Goal: Task Accomplishment & Management: Manage account settings

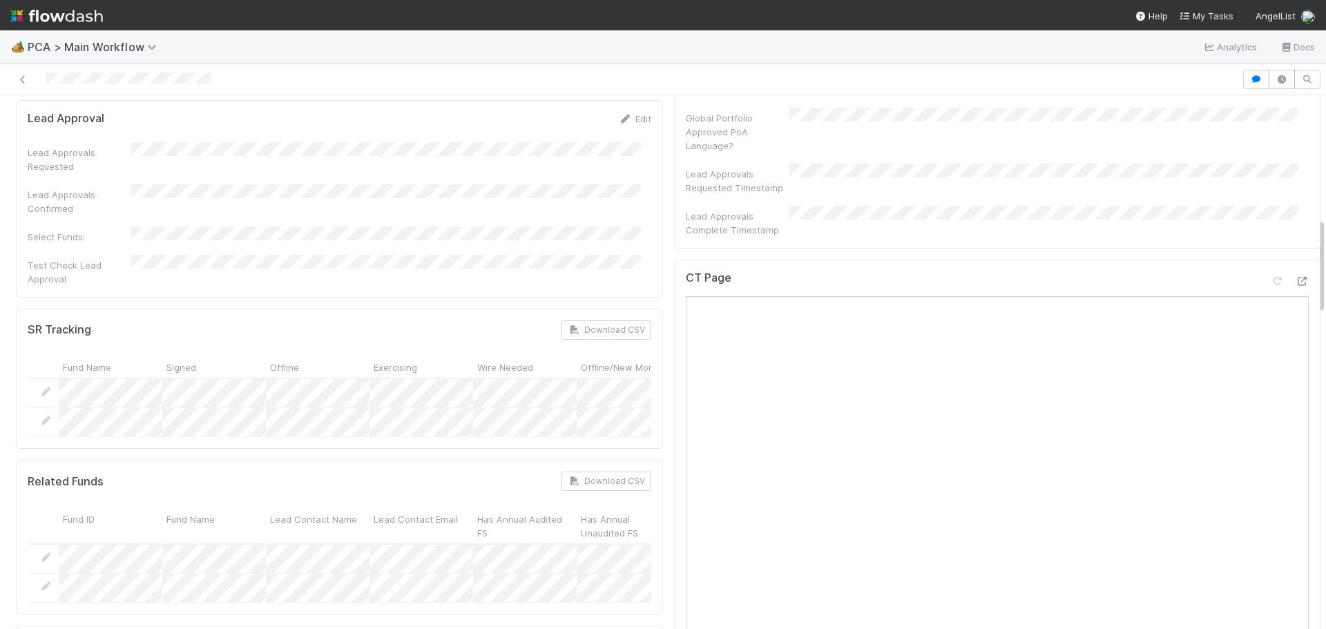
scroll to position [553, 0]
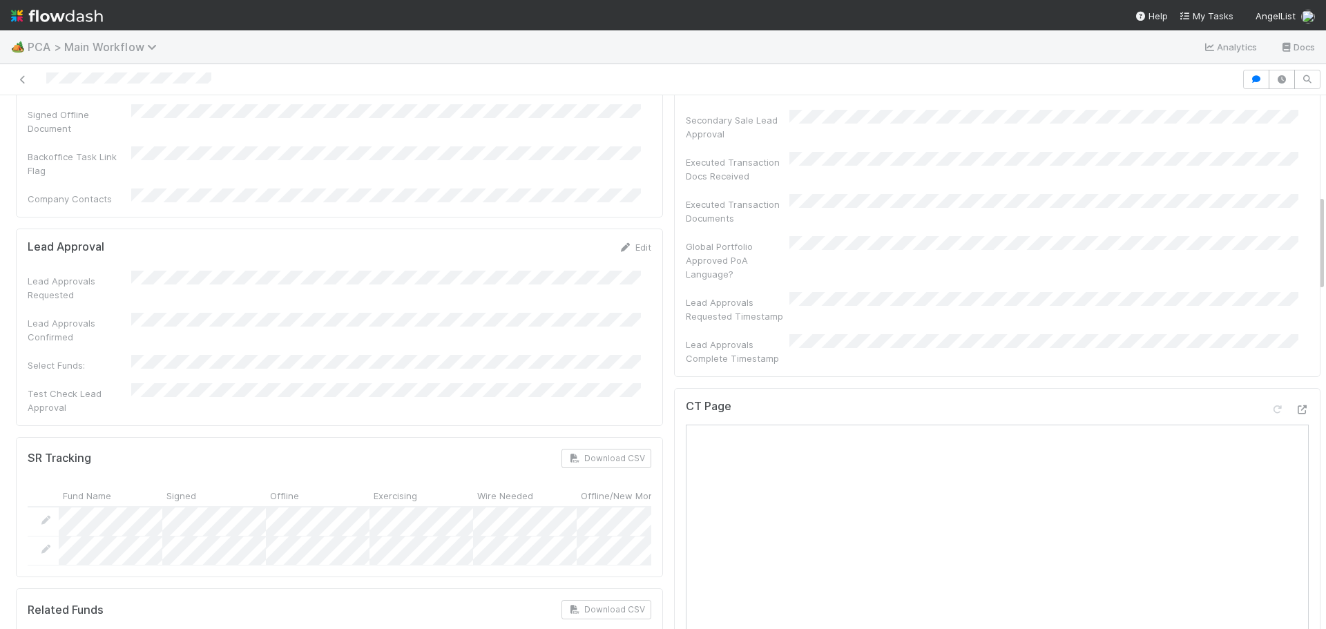
click at [59, 48] on span "PCA > Main Workflow" at bounding box center [96, 47] width 136 height 14
click at [26, 42] on div "Search workflows" at bounding box center [663, 314] width 1326 height 629
click at [20, 17] on img at bounding box center [57, 15] width 92 height 23
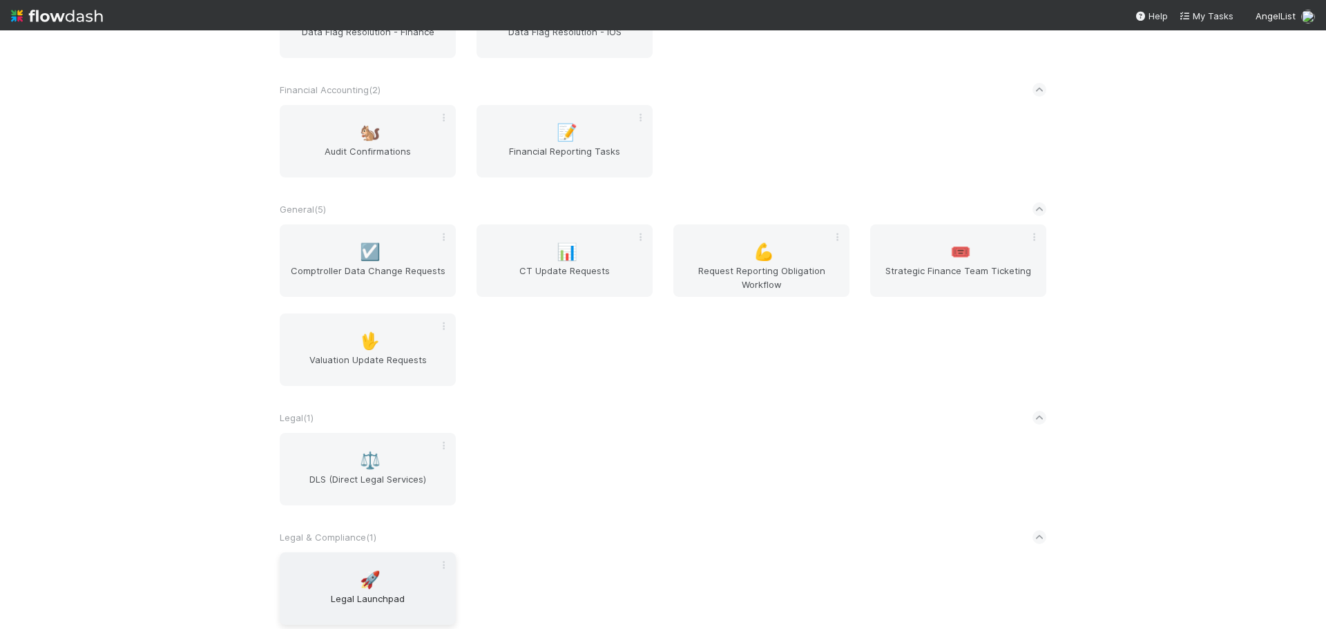
scroll to position [394, 0]
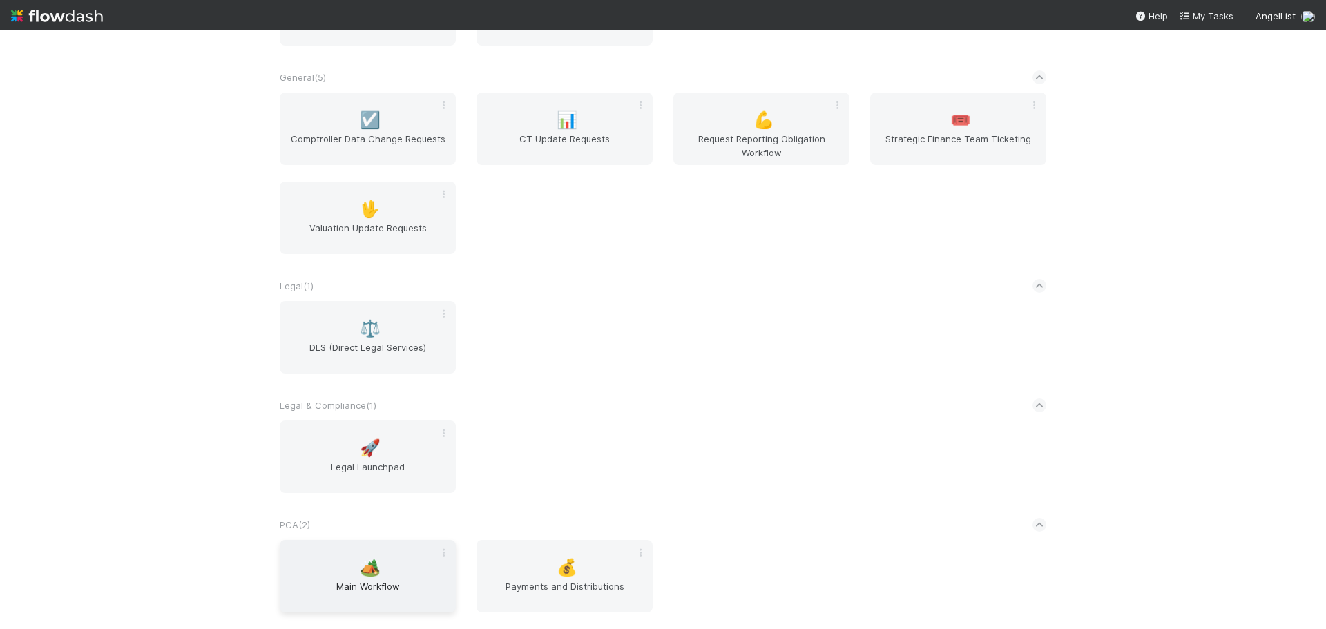
click at [368, 560] on span "🏕️" at bounding box center [370, 568] width 21 height 18
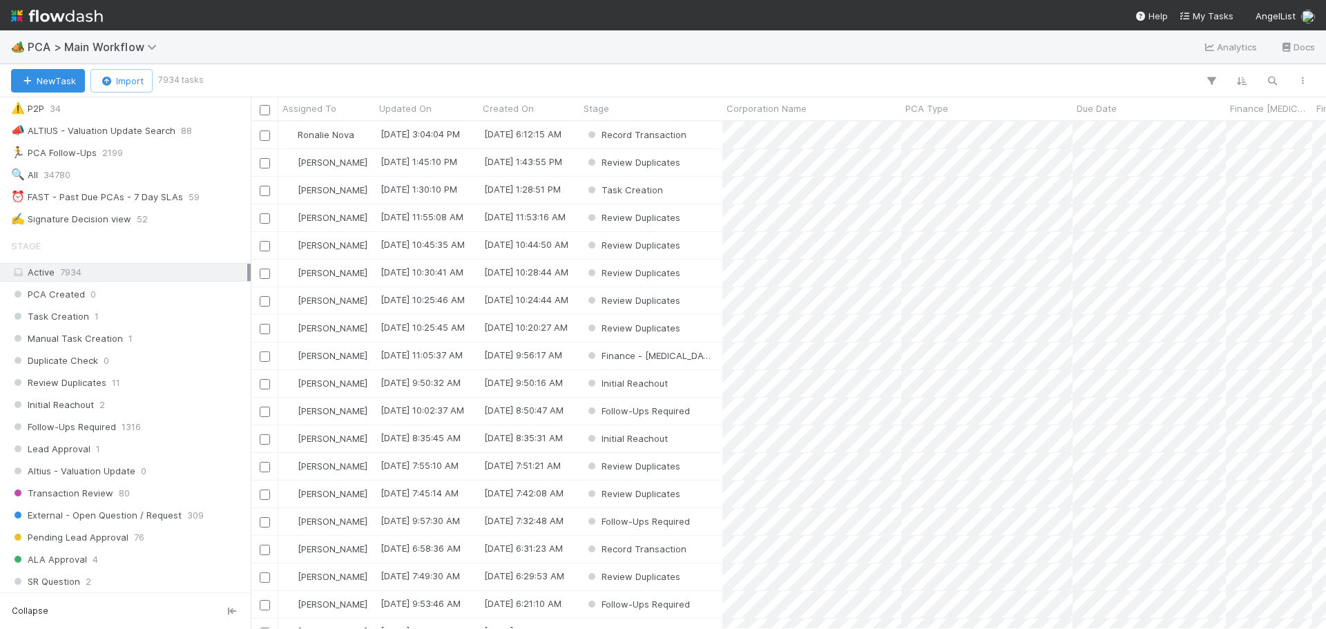
scroll to position [207, 0]
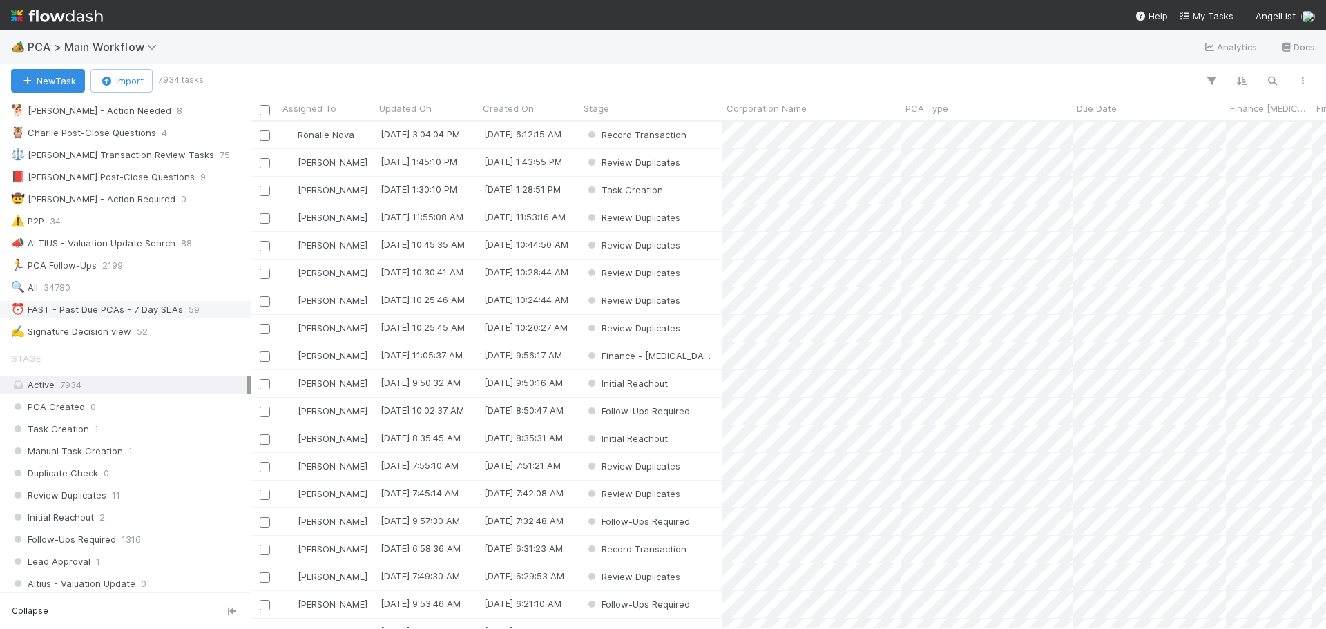
click at [115, 307] on div "⏰ FAST - Past Due PCAs - 7 Day SLAs" at bounding box center [97, 309] width 172 height 17
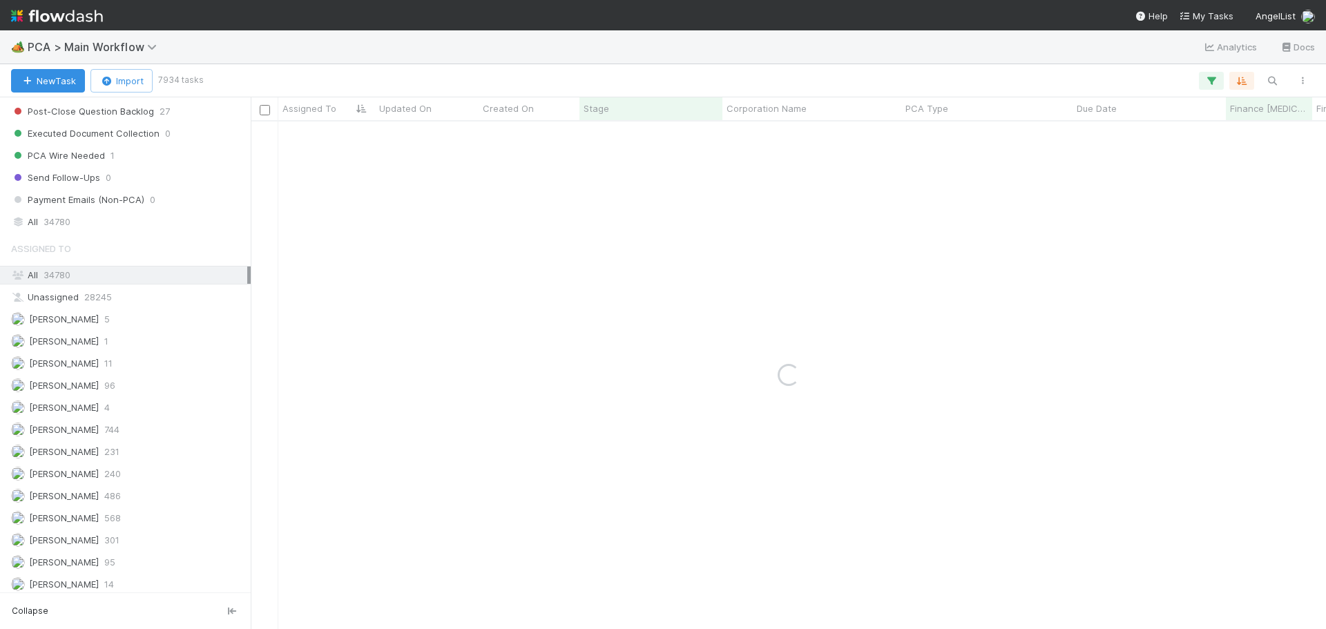
scroll to position [1865, 0]
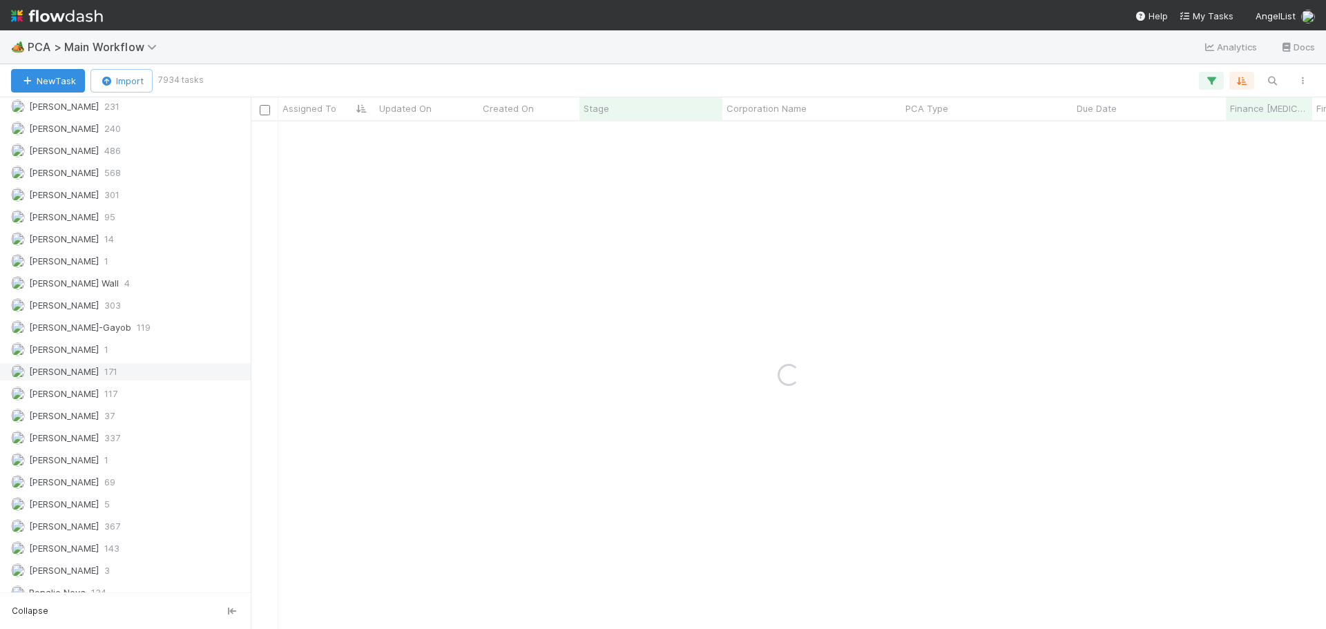
click at [120, 376] on div "Marenz Trajano 171" at bounding box center [129, 371] width 236 height 17
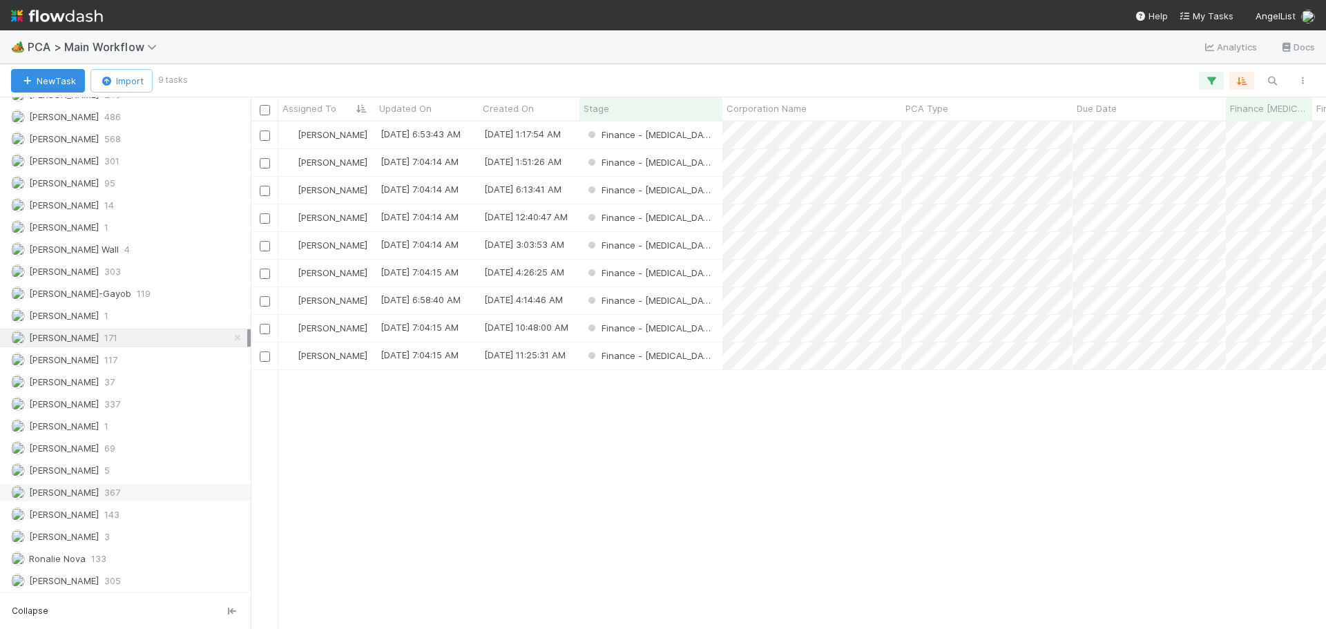
scroll to position [1967, 0]
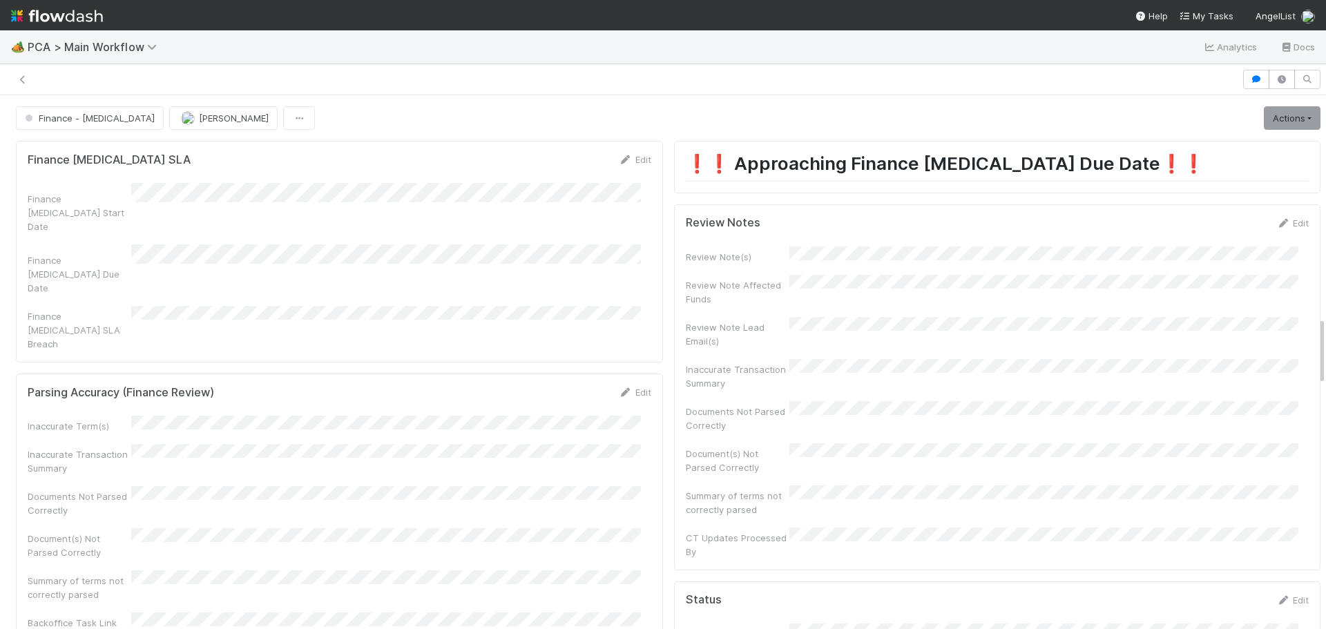
scroll to position [1727, 0]
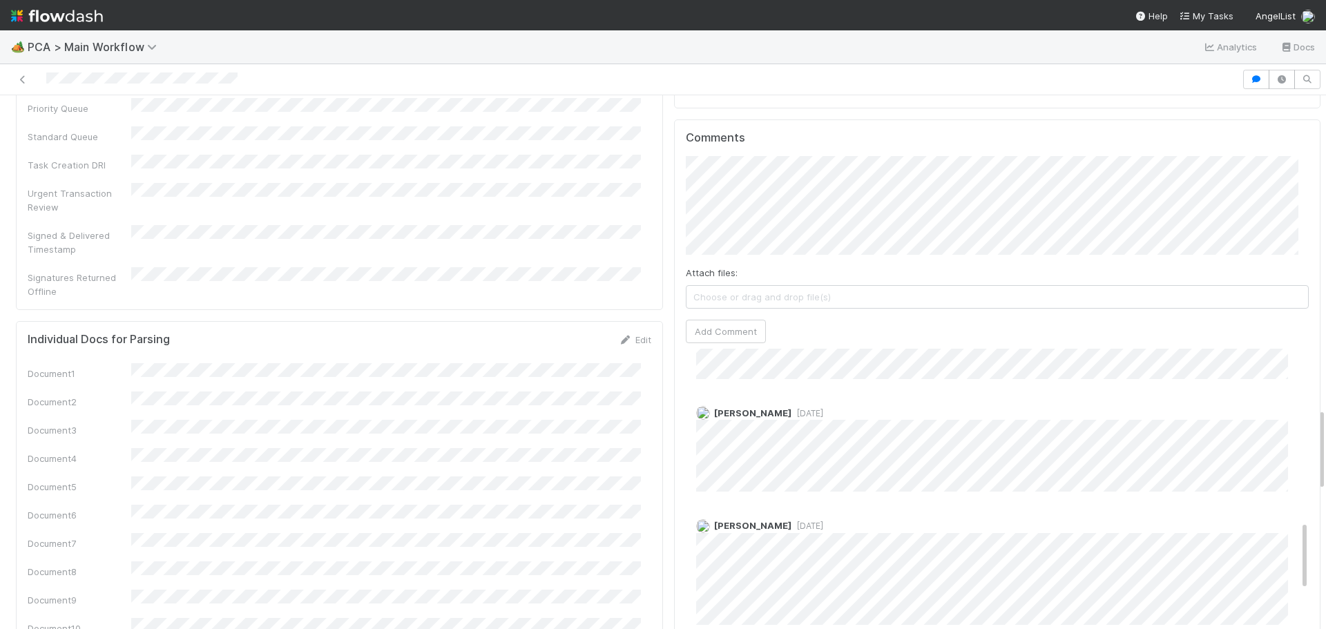
scroll to position [819, 0]
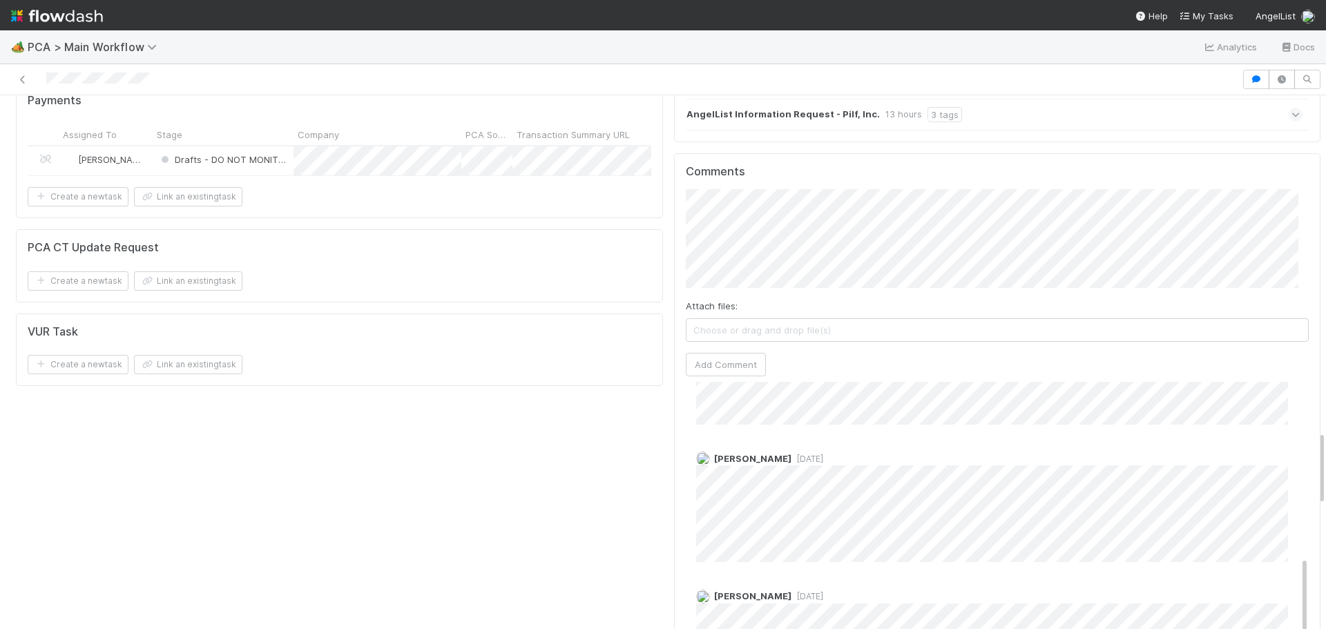
scroll to position [622, 0]
drag, startPoint x: 594, startPoint y: 267, endPoint x: 417, endPoint y: 140, distance: 218.8
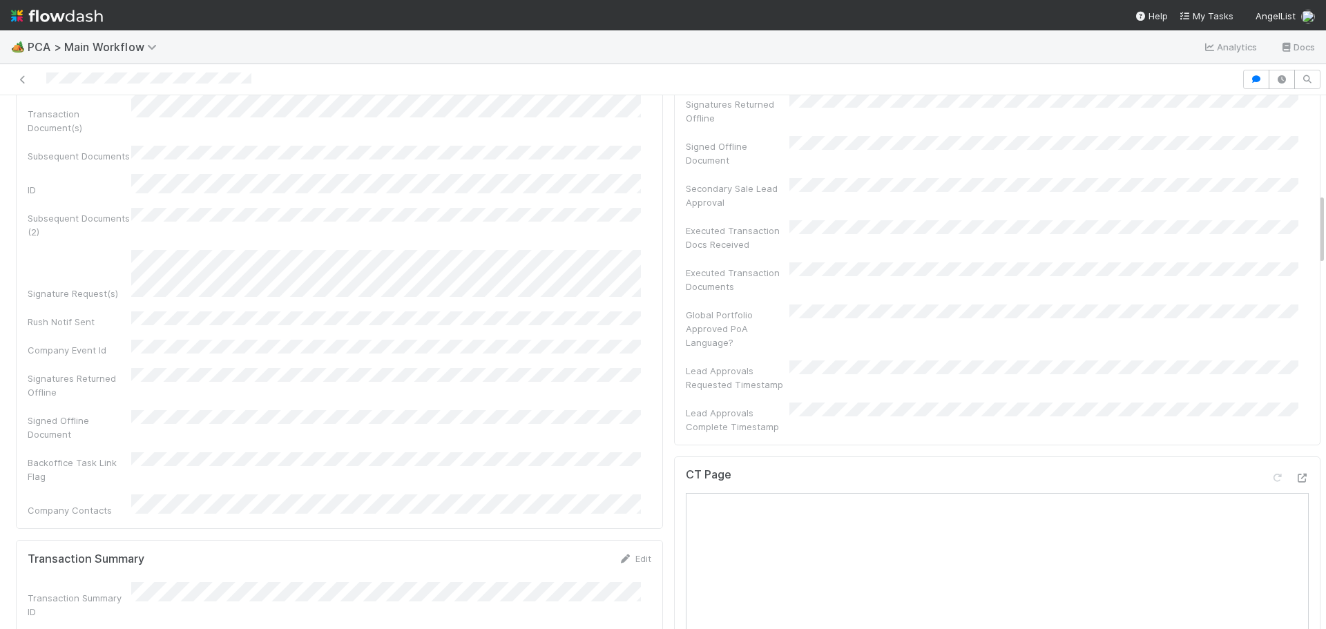
scroll to position [691, 0]
